Goal: Find specific page/section: Find specific page/section

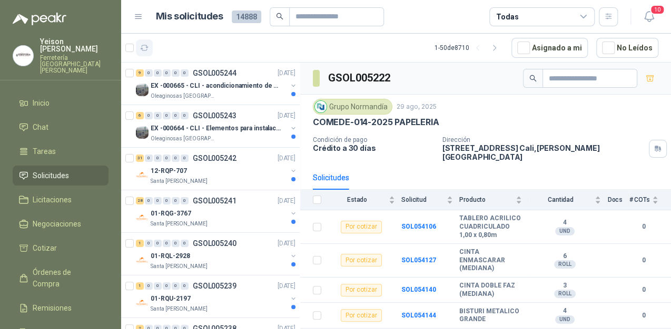
click at [147, 46] on icon "button" at bounding box center [145, 47] width 8 height 5
click at [146, 46] on icon "button" at bounding box center [144, 48] width 9 height 9
